Goal: Transaction & Acquisition: Purchase product/service

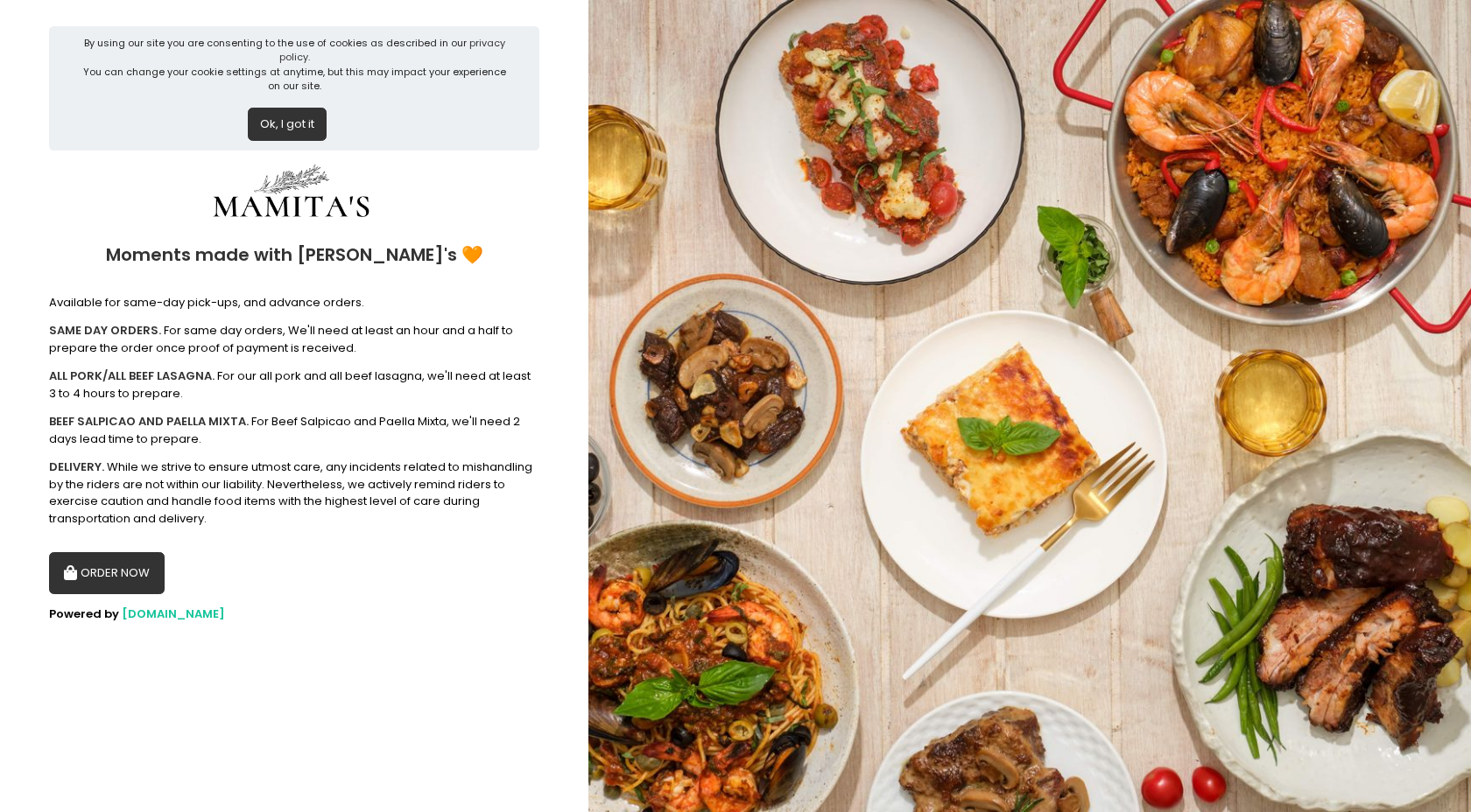
click at [120, 585] on button "ORDER NOW" at bounding box center [107, 573] width 116 height 42
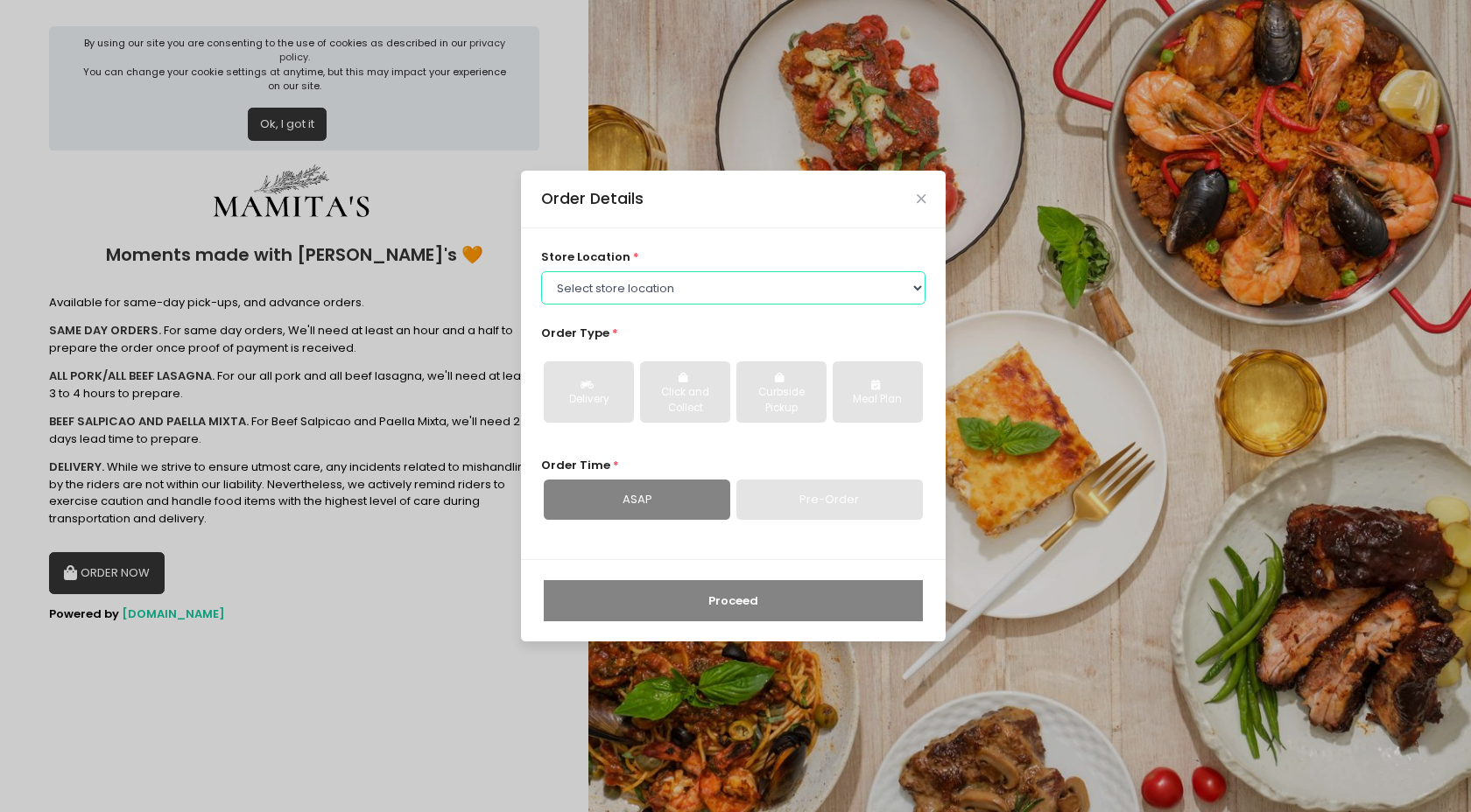
click at [869, 296] on select "Select store location Mamitas PH - [GEOGRAPHIC_DATA] Mamitas PH - [GEOGRAPHIC_D…" at bounding box center [733, 287] width 385 height 33
click at [920, 202] on div "Order Details" at bounding box center [733, 199] width 425 height 57
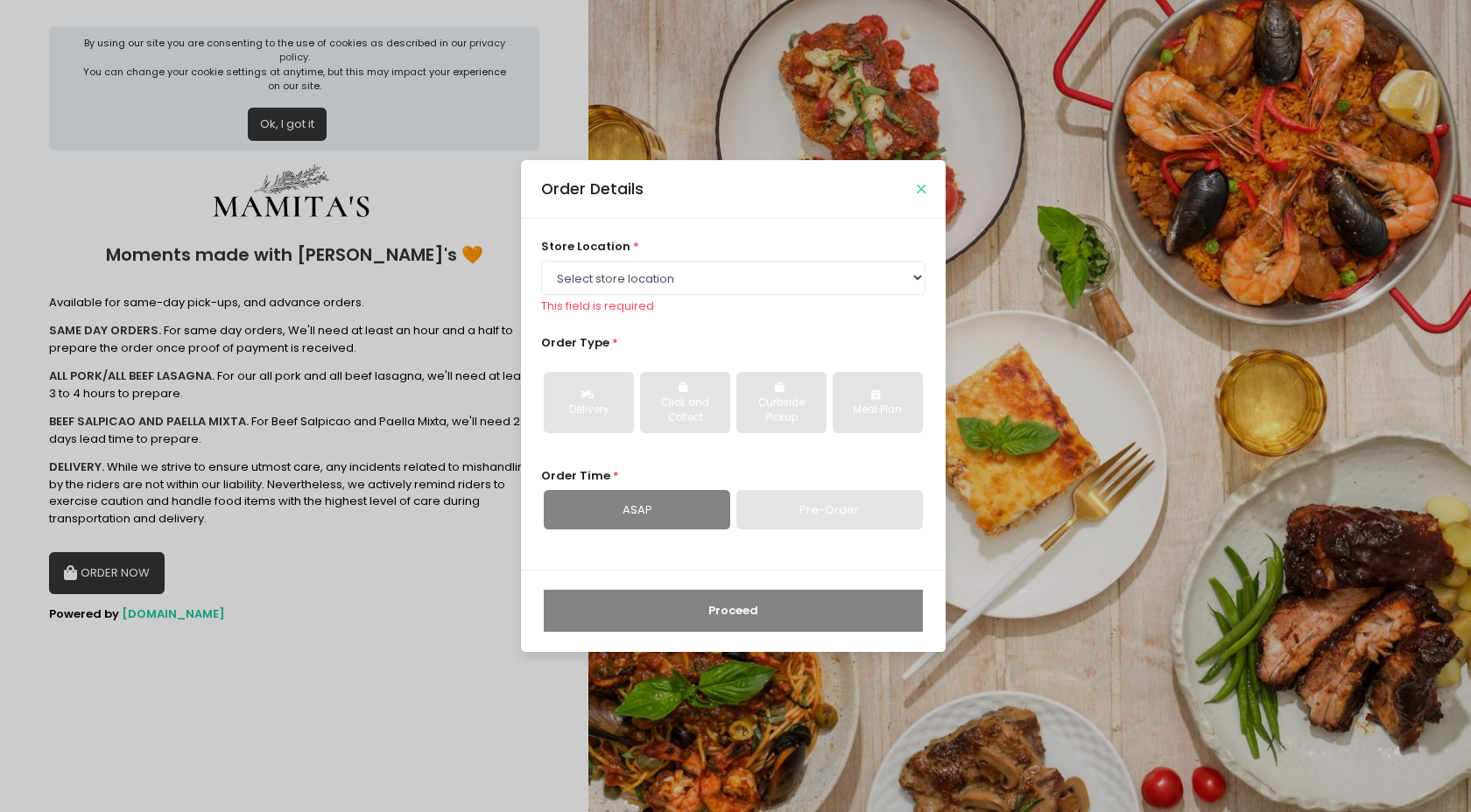
click at [917, 192] on icon "Close" at bounding box center [921, 190] width 9 height 13
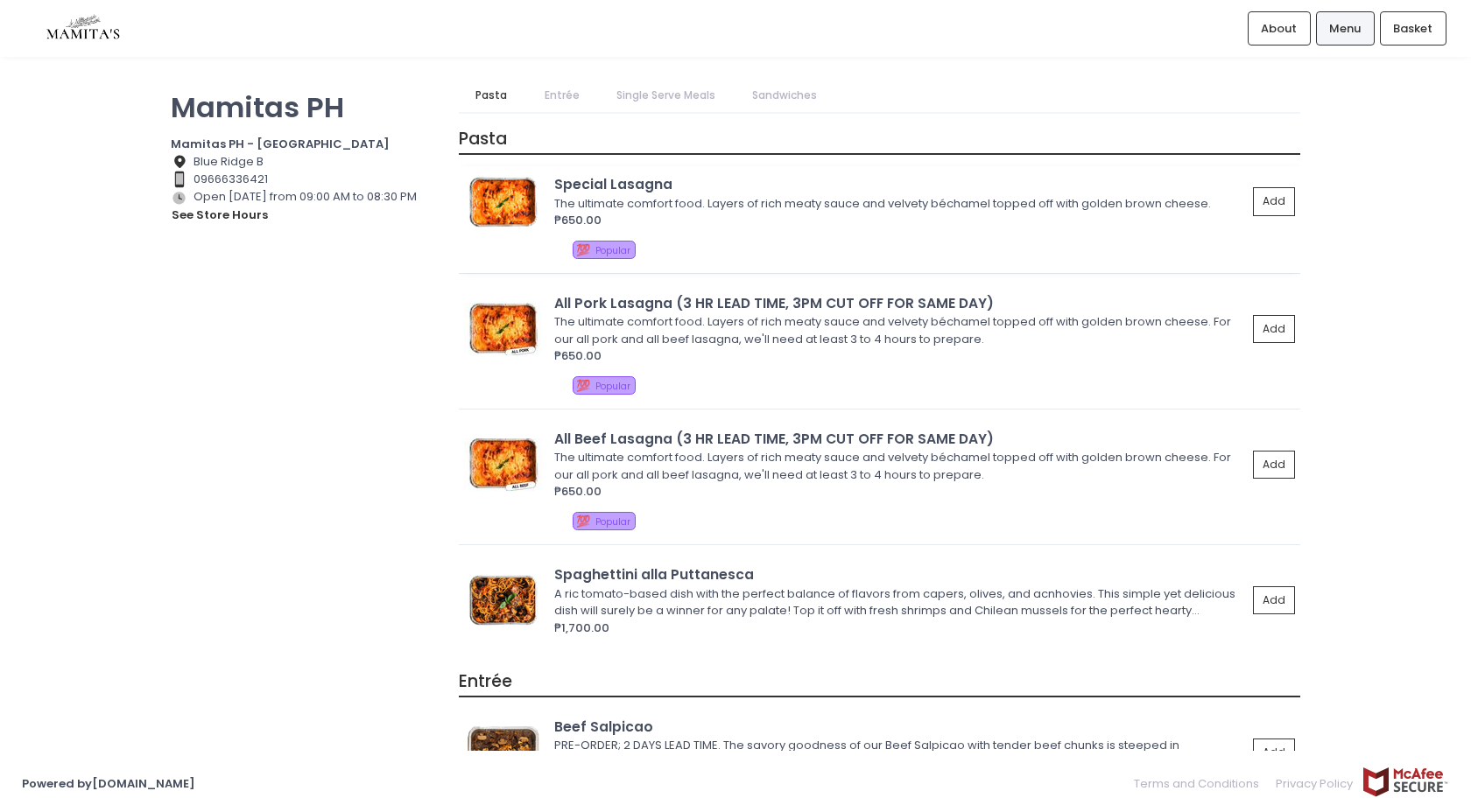
click at [634, 189] on div "Special Lasagna" at bounding box center [900, 184] width 693 height 20
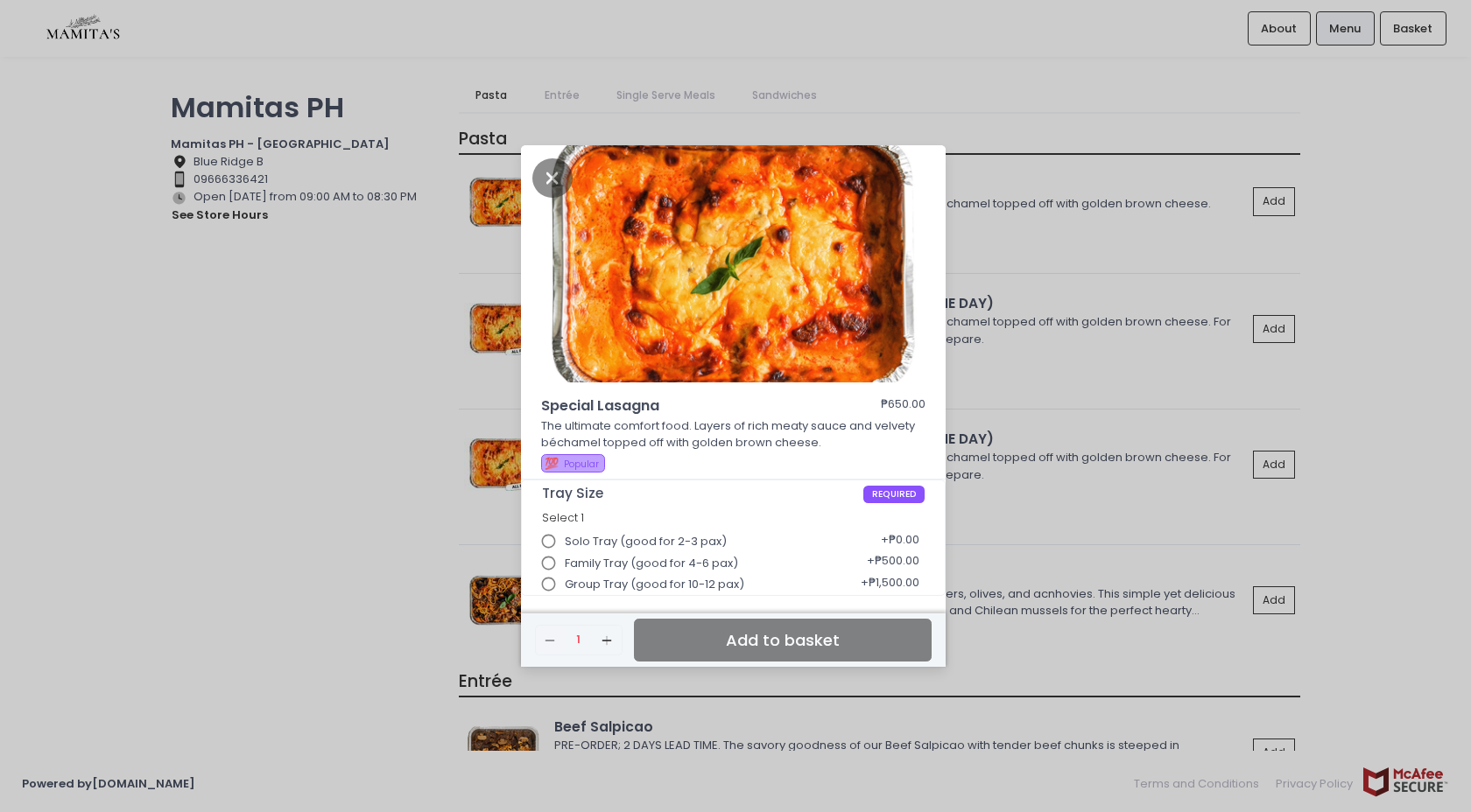
scroll to position [4, 0]
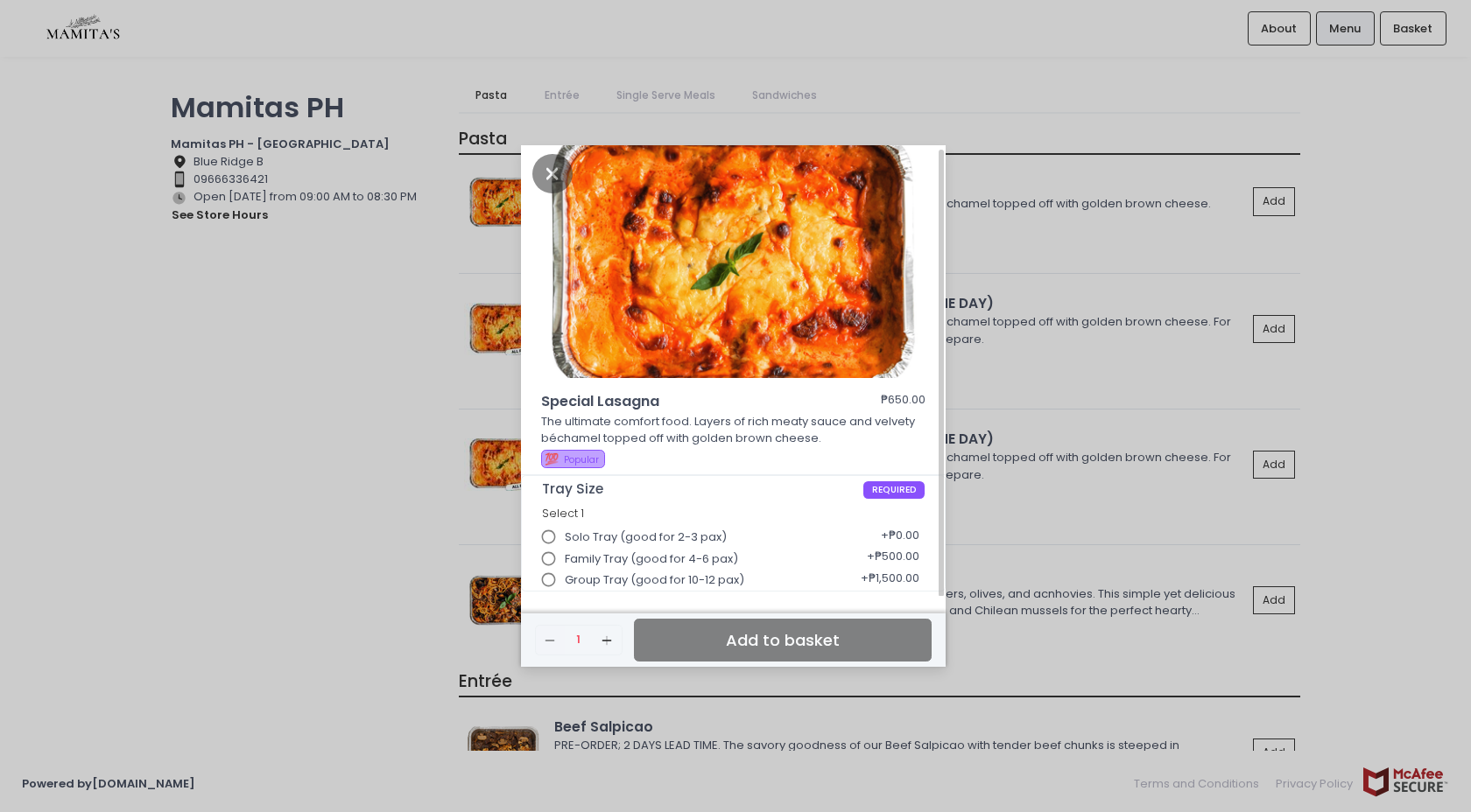
click at [559, 146] on img at bounding box center [733, 260] width 425 height 238
click at [558, 172] on icon "Close" at bounding box center [553, 174] width 40 height 40
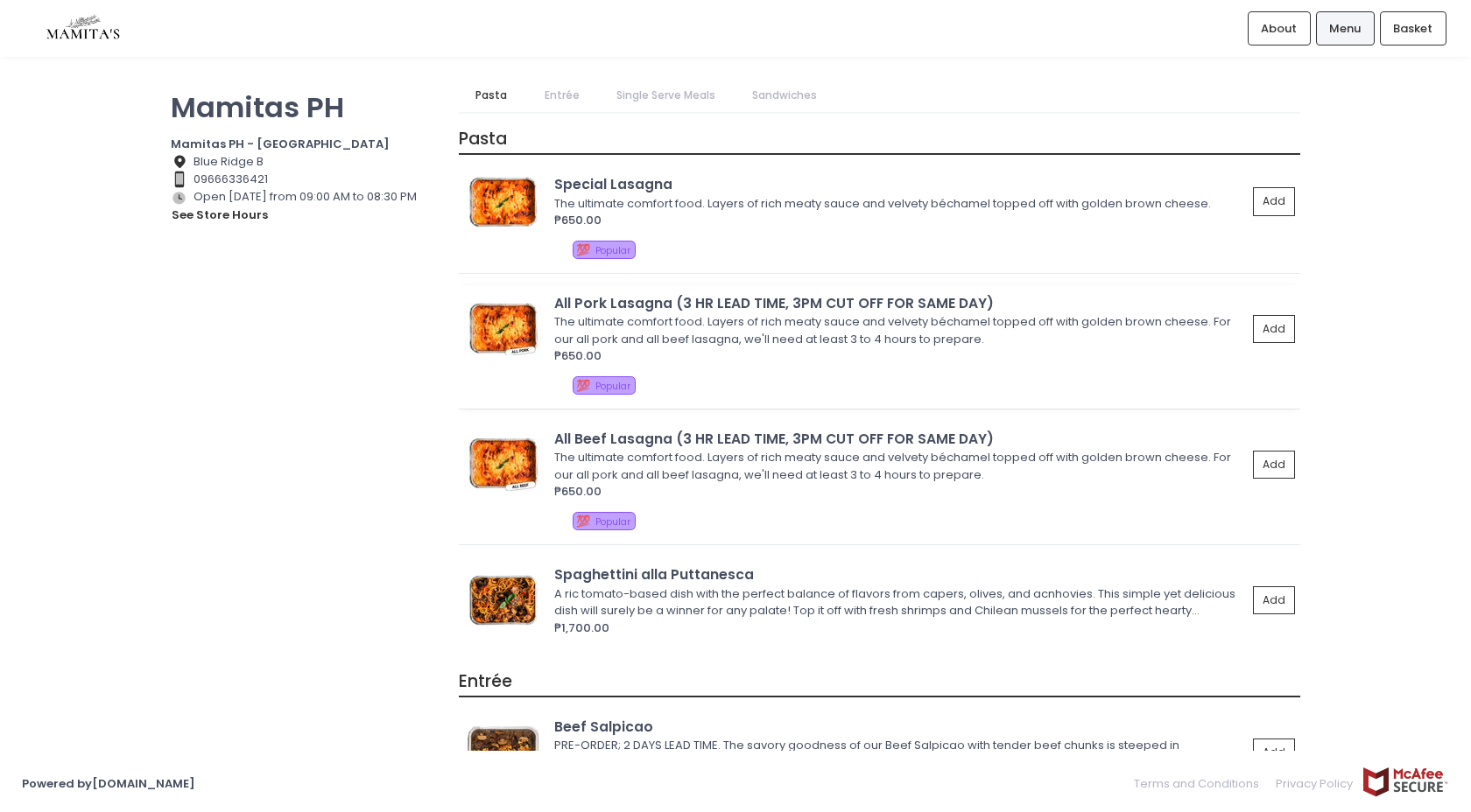
click at [607, 296] on div "All Pork Lasagna (3 HR LEAD TIME, 3PM CUT OFF FOR SAME DAY)" at bounding box center [900, 303] width 693 height 20
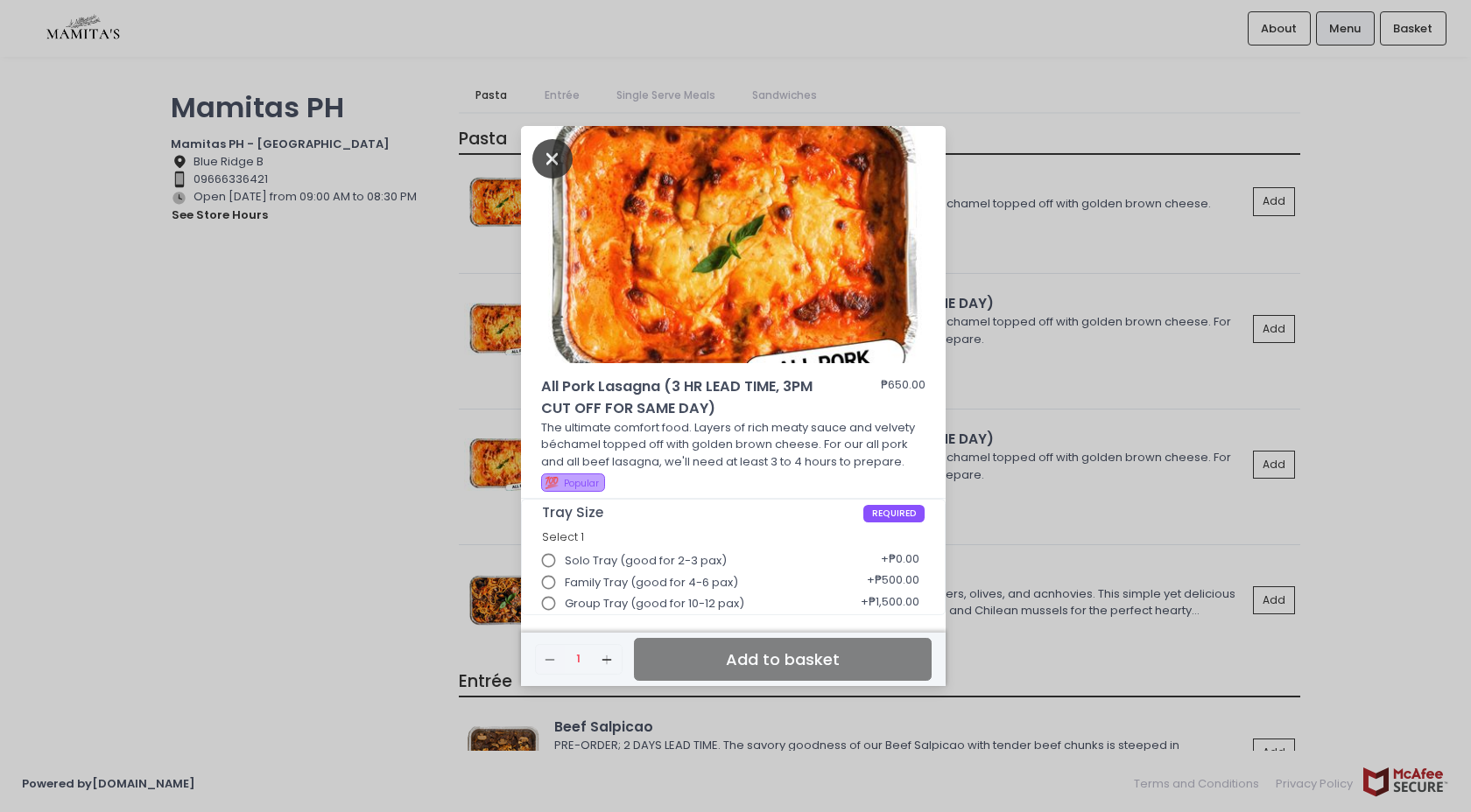
click at [550, 159] on icon "Close" at bounding box center [553, 159] width 40 height 40
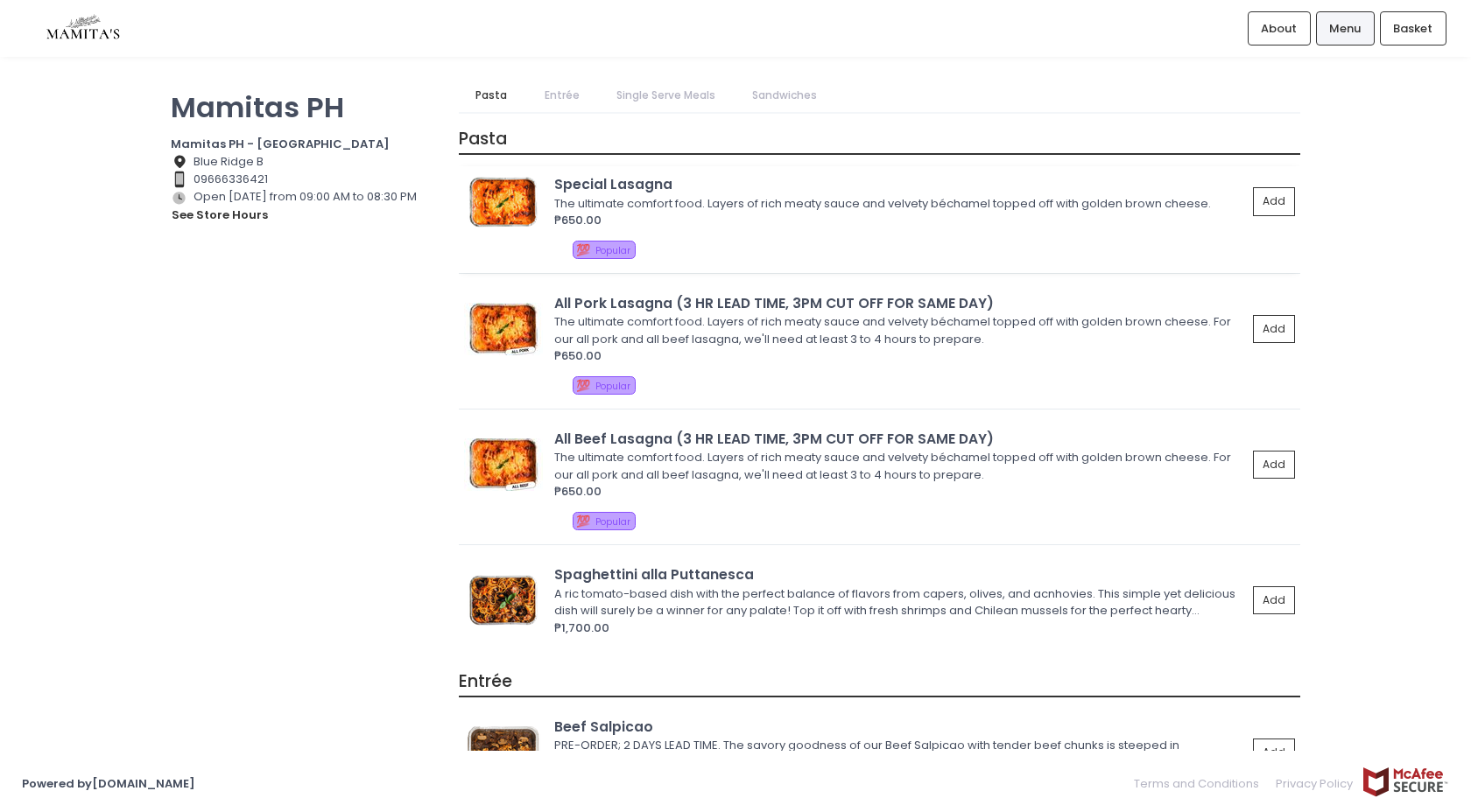
click at [659, 183] on div "Special Lasagna" at bounding box center [900, 184] width 693 height 20
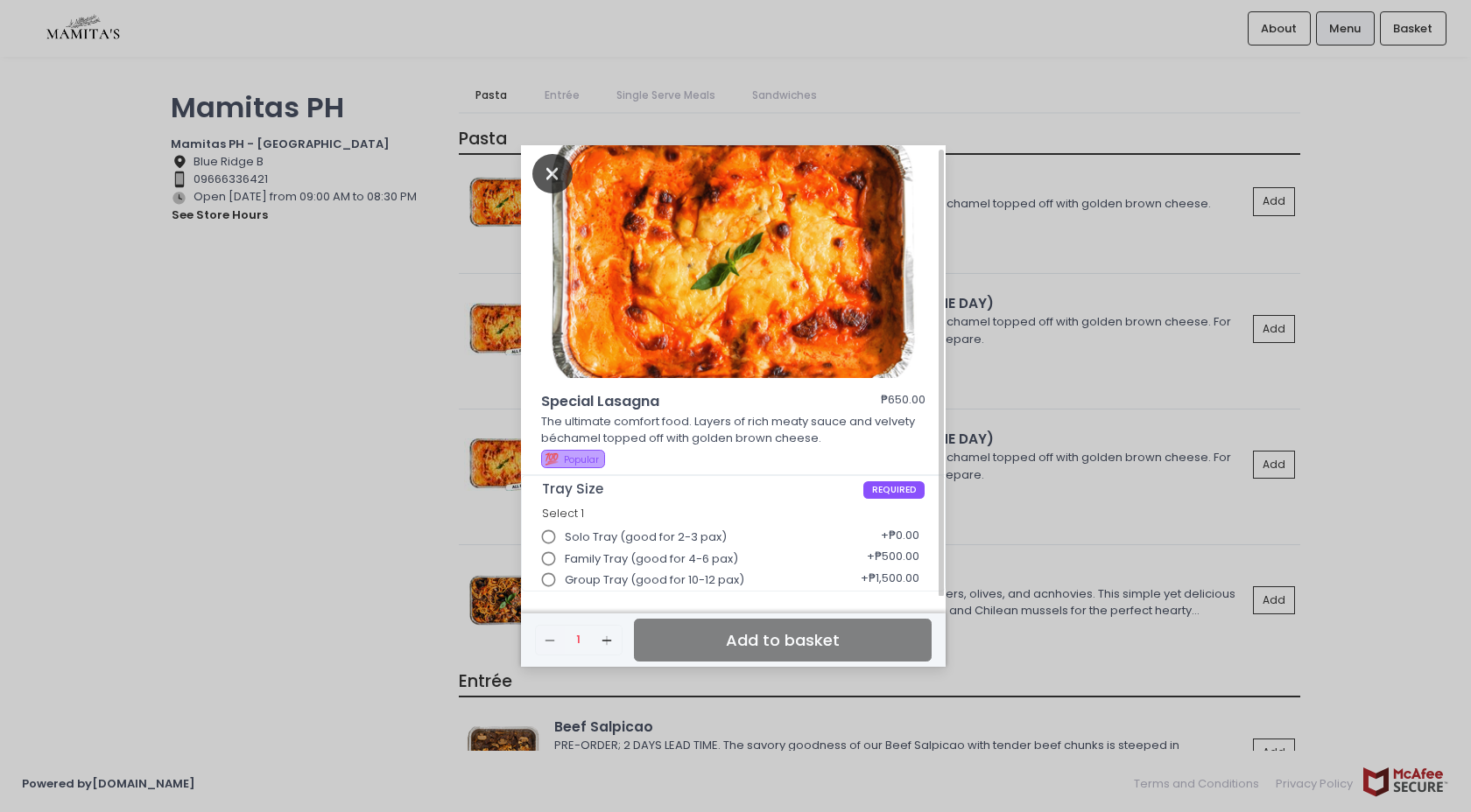
click at [555, 179] on icon "Close" at bounding box center [553, 174] width 40 height 40
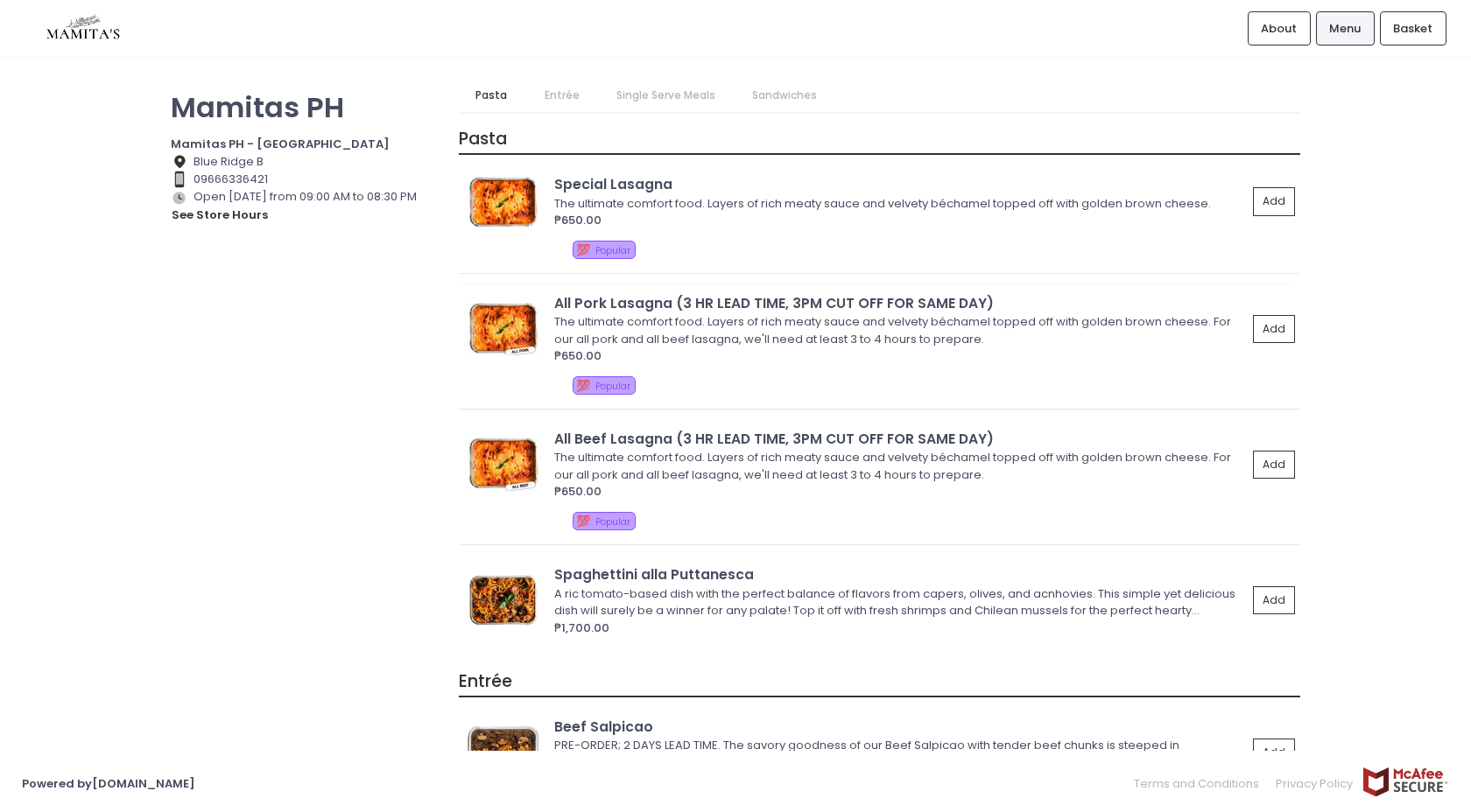
click at [961, 300] on div "All Pork Lasagna (3 HR LEAD TIME, 3PM CUT OFF FOR SAME DAY)" at bounding box center [900, 303] width 693 height 20
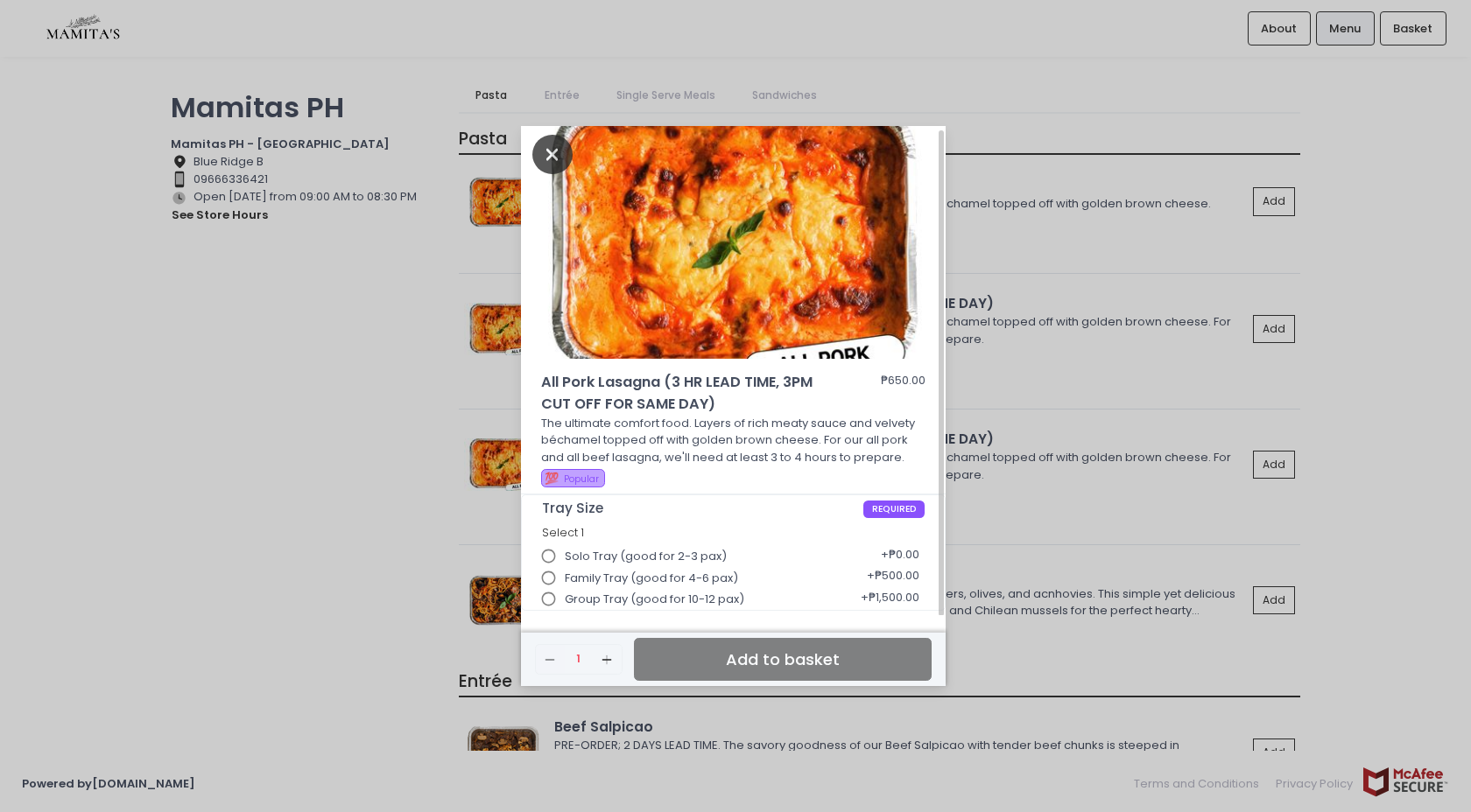
click at [548, 154] on icon "Close" at bounding box center [553, 154] width 40 height 40
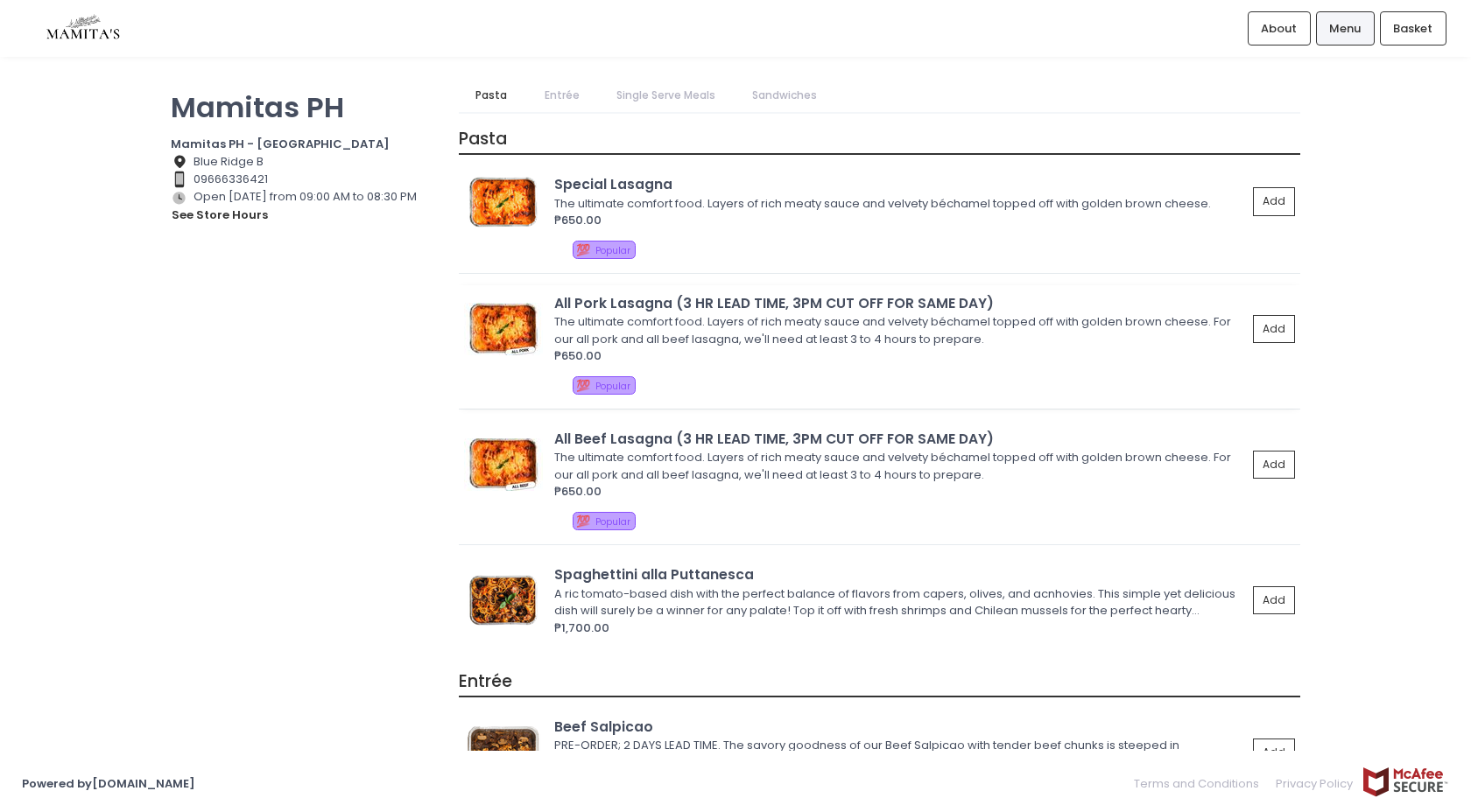
scroll to position [1, 0]
click at [825, 305] on div "All Pork Lasagna (3 HR LEAD TIME, 3PM CUT OFF FOR SAME DAY)" at bounding box center [900, 302] width 693 height 20
